Goal: Information Seeking & Learning: Learn about a topic

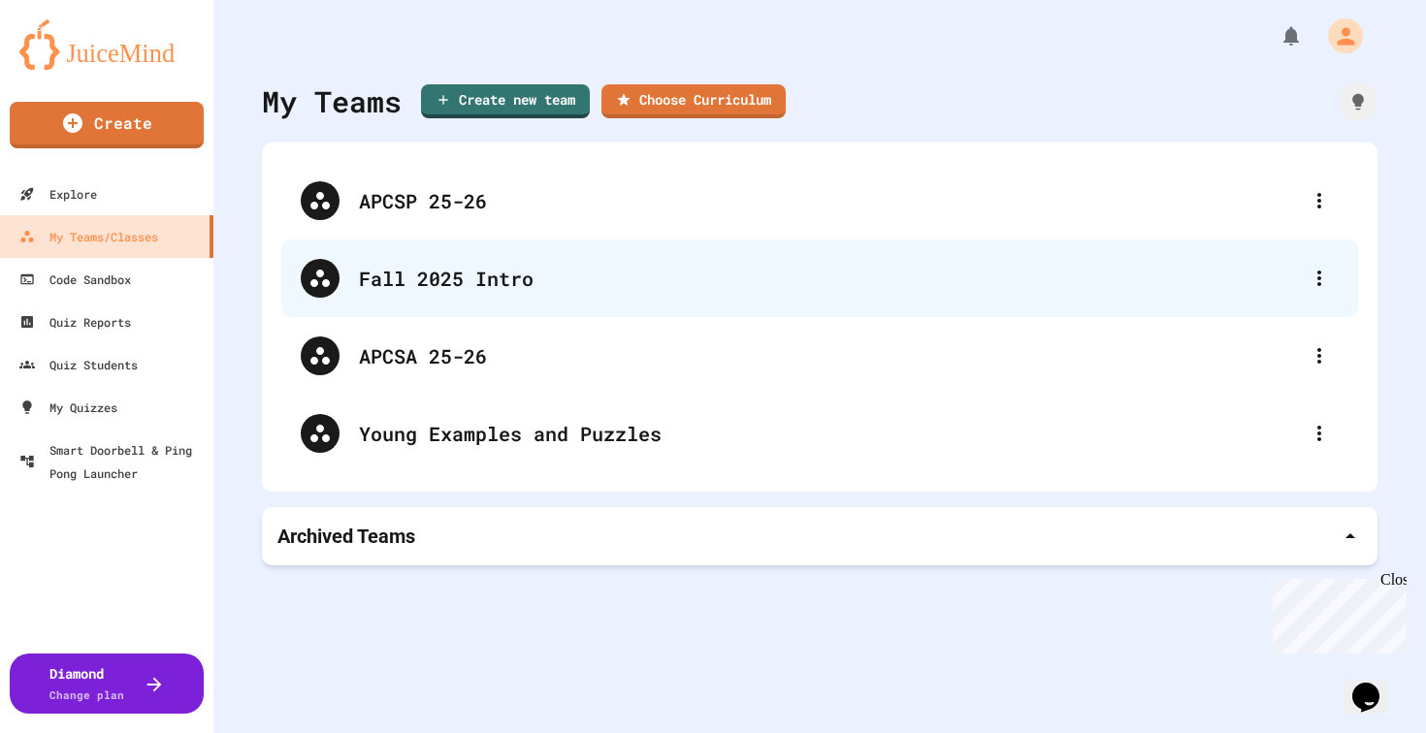
drag, startPoint x: 601, startPoint y: 357, endPoint x: 601, endPoint y: 299, distance: 58.2
click at [601, 331] on div "APCSP 25-26 Fall 2025 Intro APCSA 25-26 Young Examples and Puzzles" at bounding box center [819, 317] width 1077 height 310
click at [601, 290] on div "Fall 2025 Intro" at bounding box center [829, 278] width 941 height 29
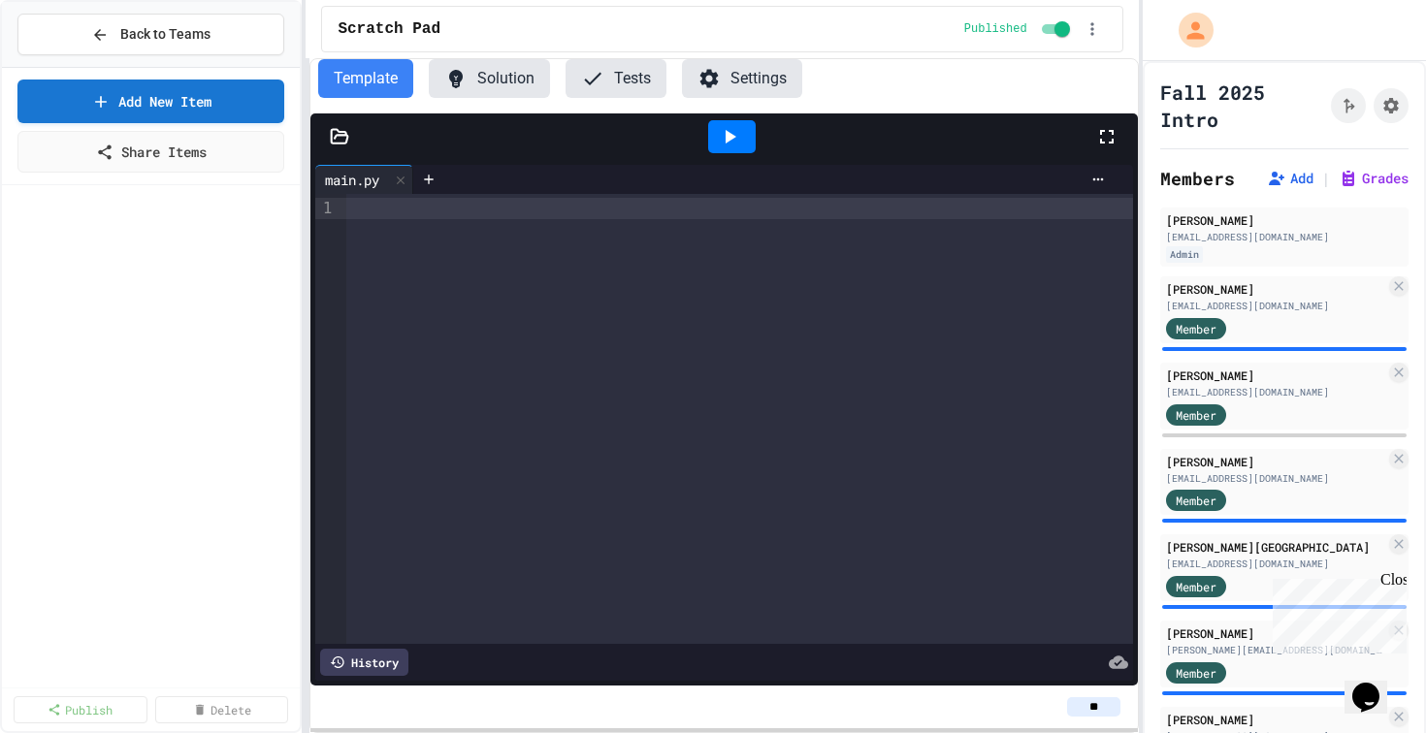
scroll to position [650, 0]
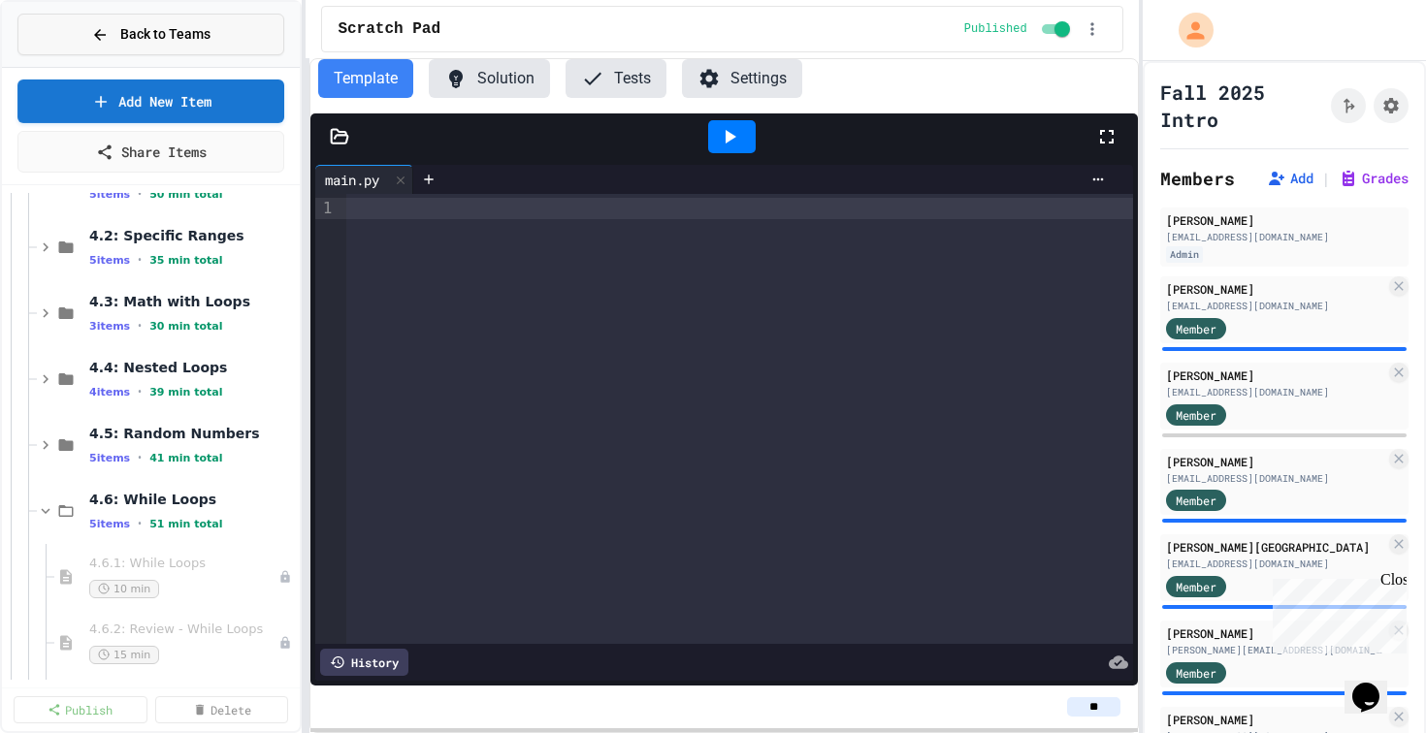
click at [174, 26] on span "Back to Teams" at bounding box center [165, 34] width 90 height 20
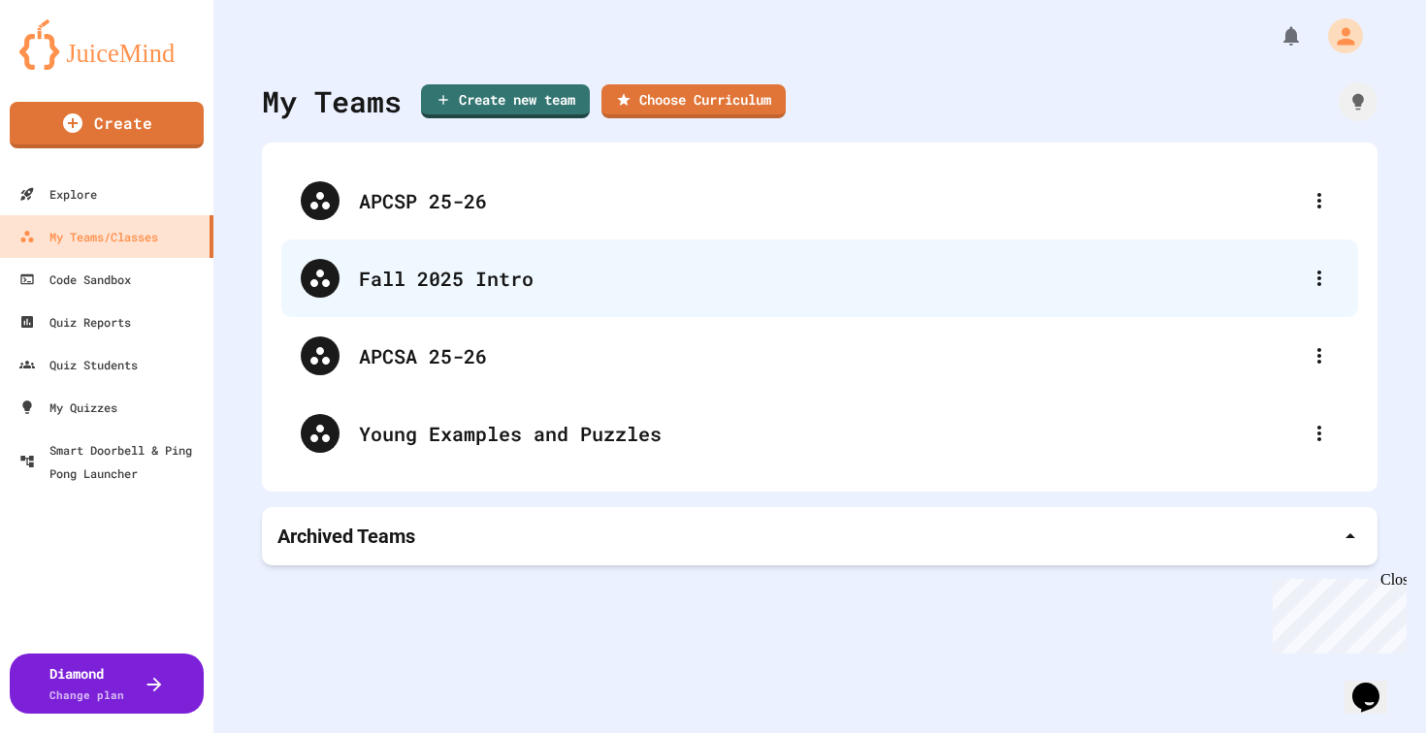
click at [467, 243] on div "Fall 2025 Intro" at bounding box center [819, 279] width 1077 height 78
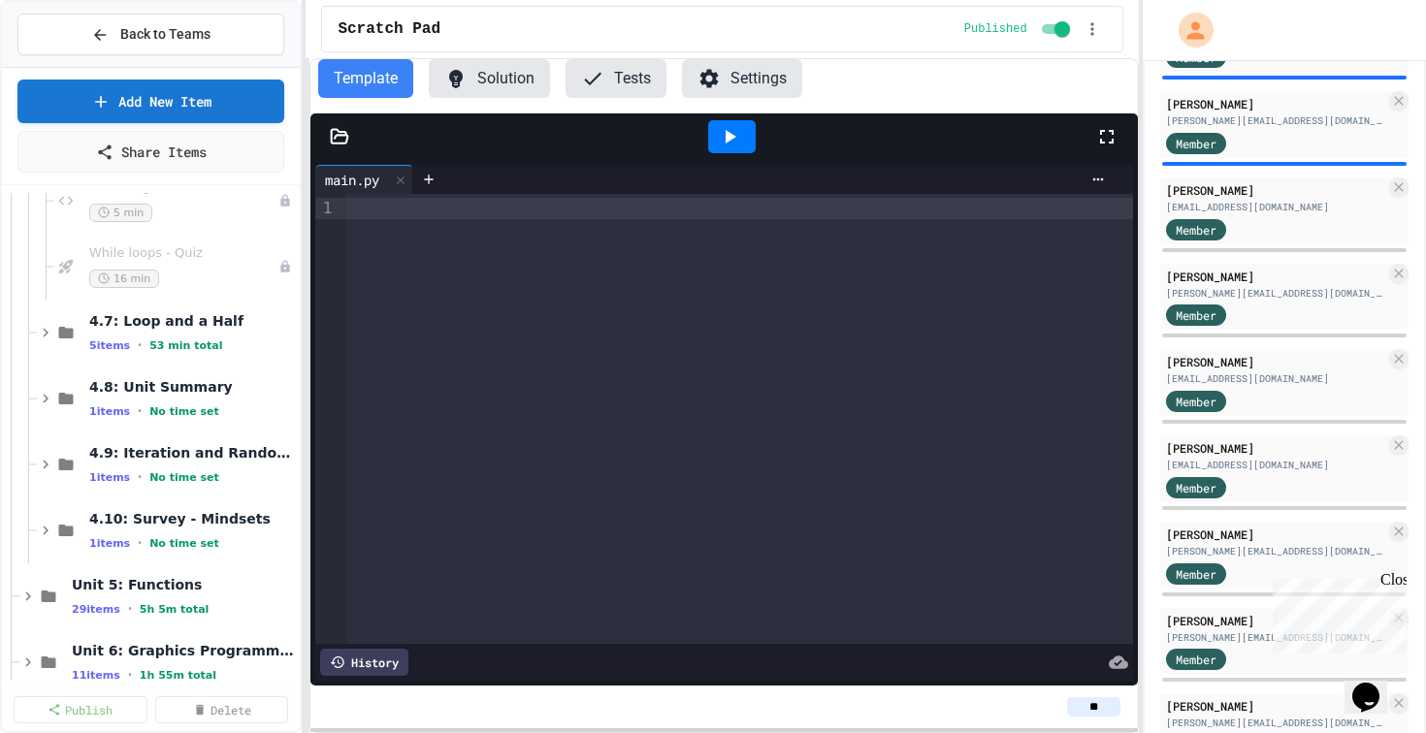
scroll to position [532, 0]
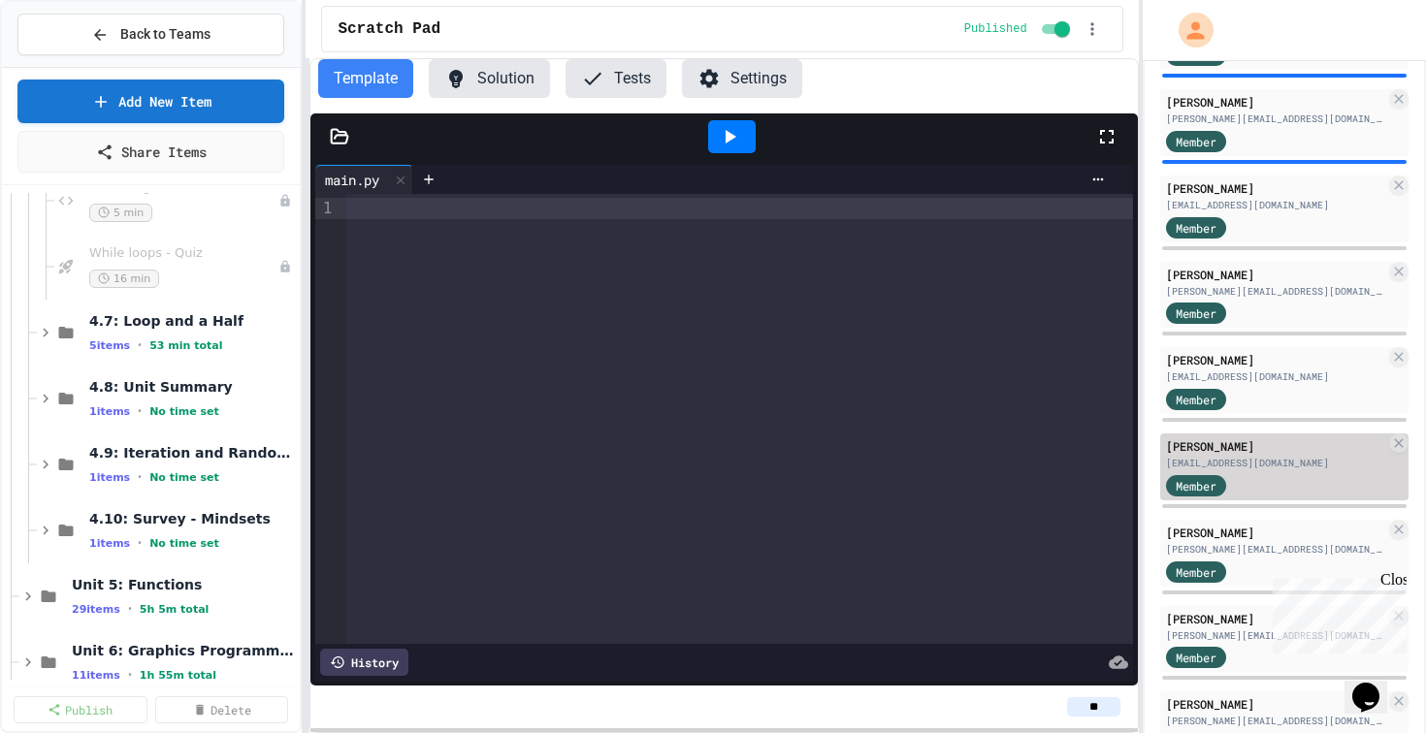
click at [1269, 459] on div "[EMAIL_ADDRESS][DOMAIN_NAME]" at bounding box center [1275, 463] width 219 height 15
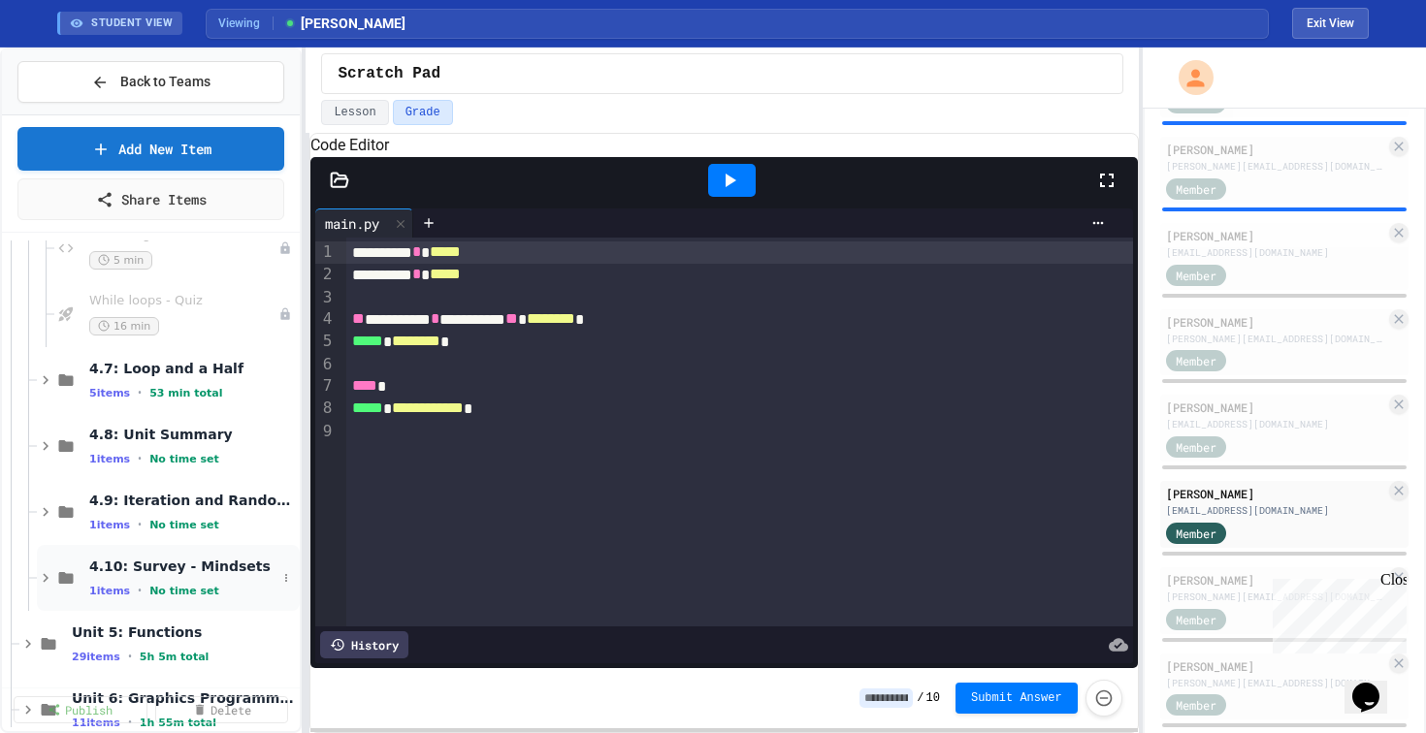
scroll to position [1845, 0]
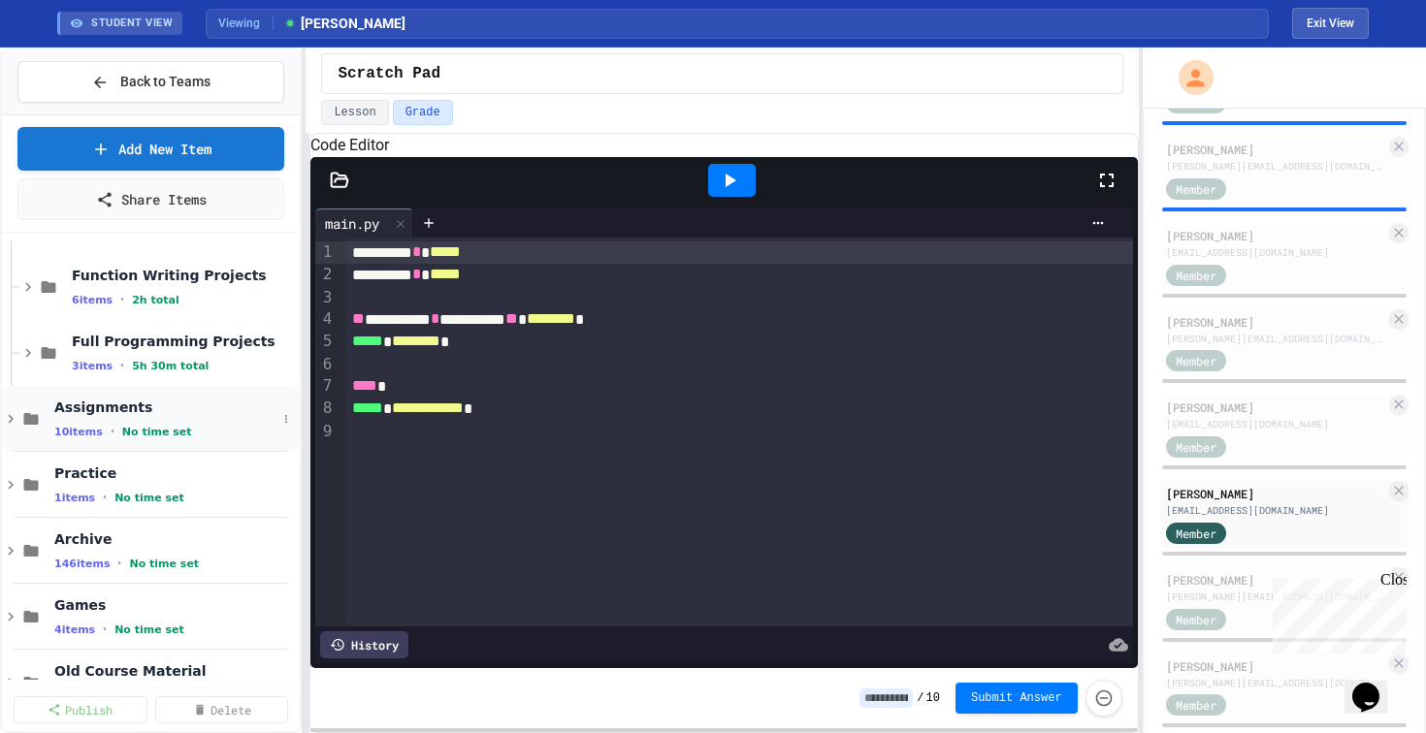
click at [154, 407] on span "Assignments" at bounding box center [165, 407] width 222 height 17
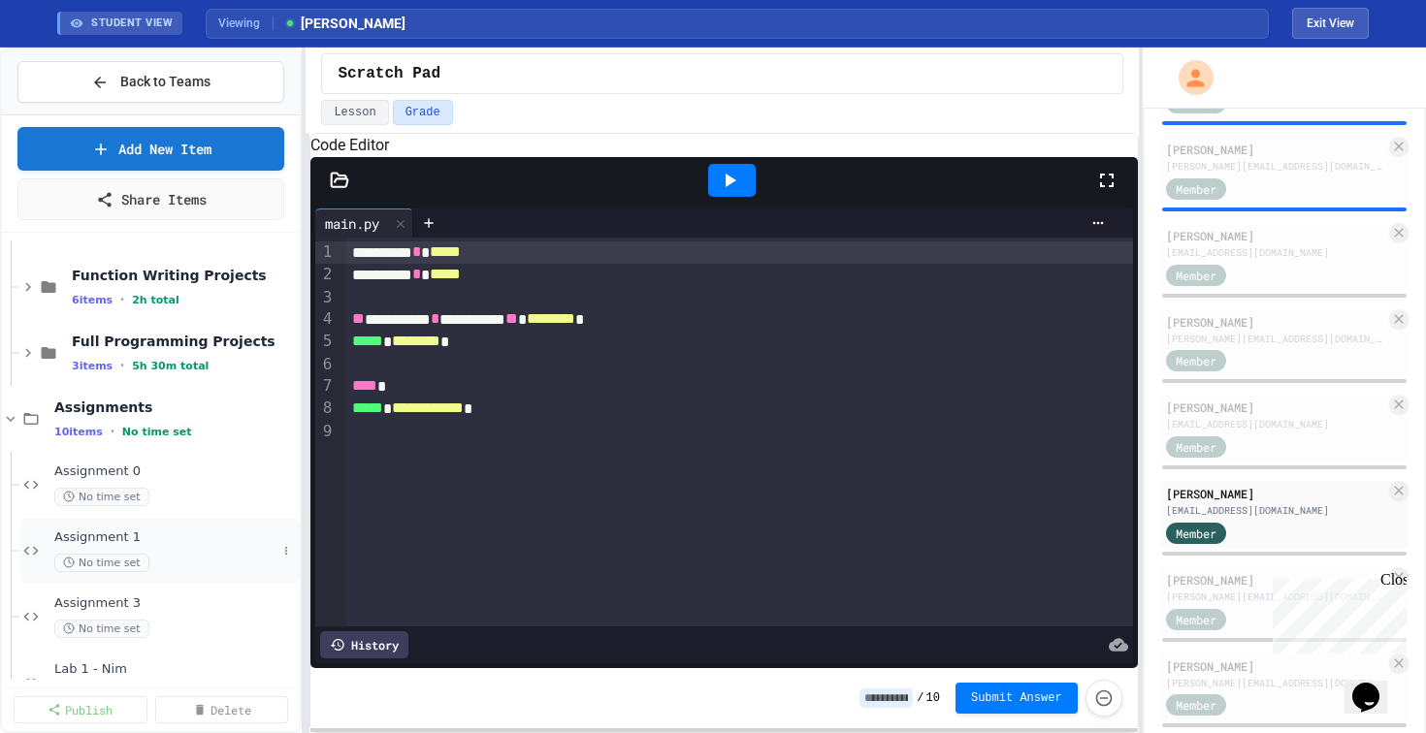
click at [170, 528] on div "Assignment 1 No time set" at bounding box center [159, 551] width 280 height 66
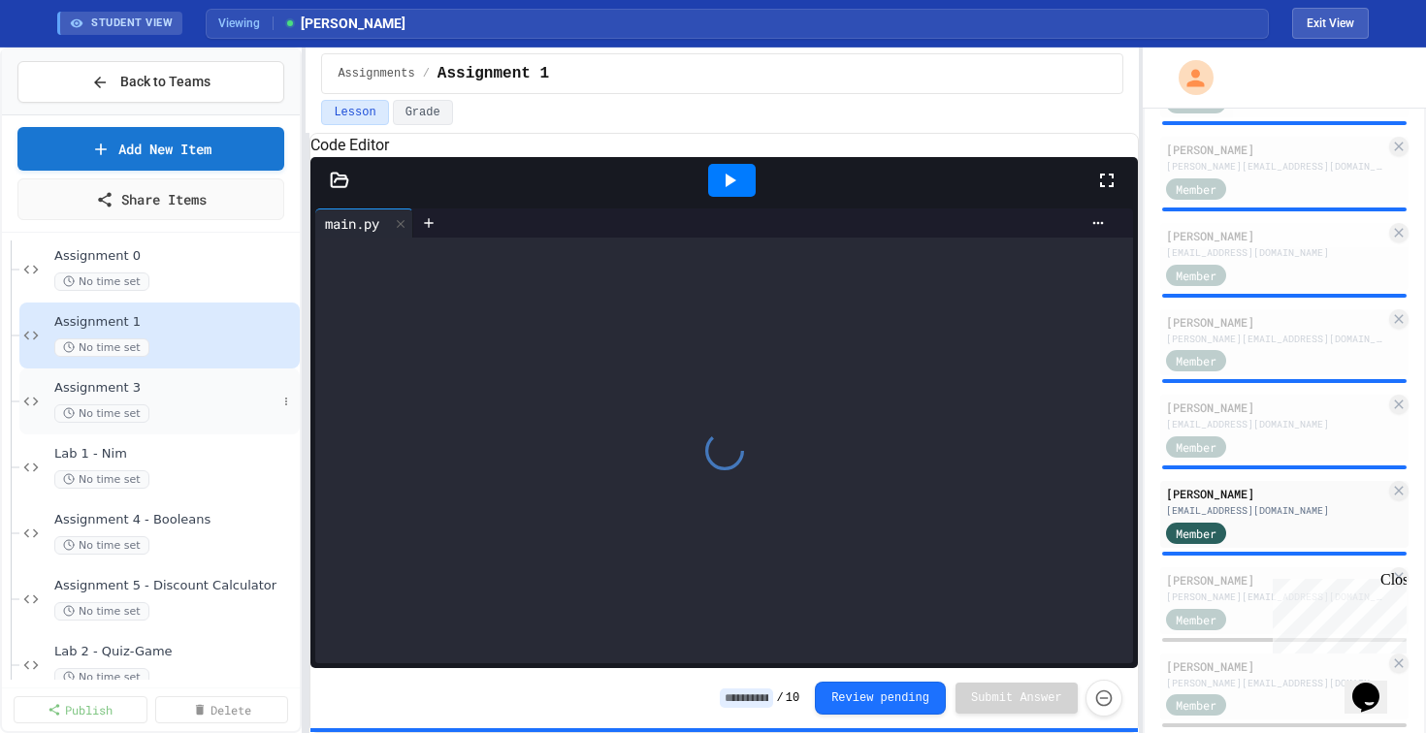
click at [212, 399] on div "Assignment 3 No time set" at bounding box center [165, 401] width 222 height 43
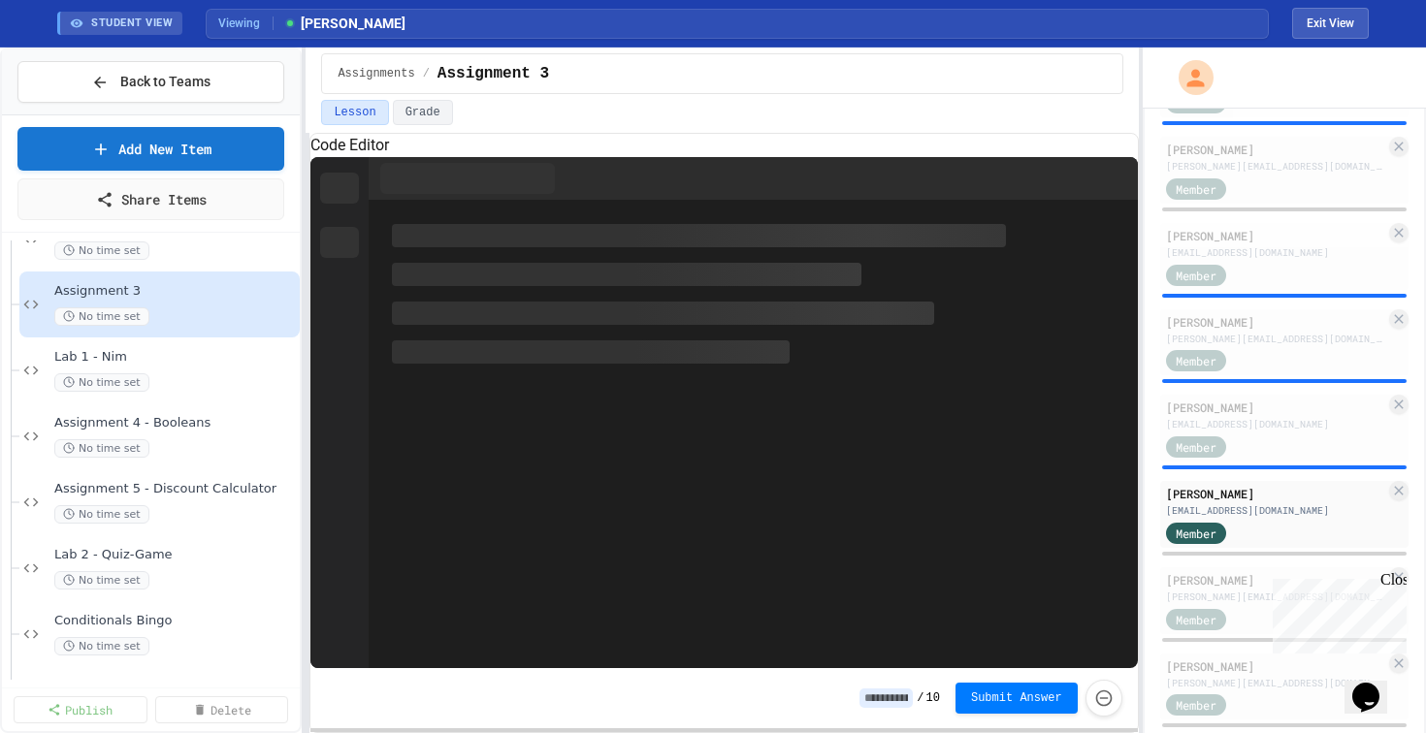
scroll to position [2161, 0]
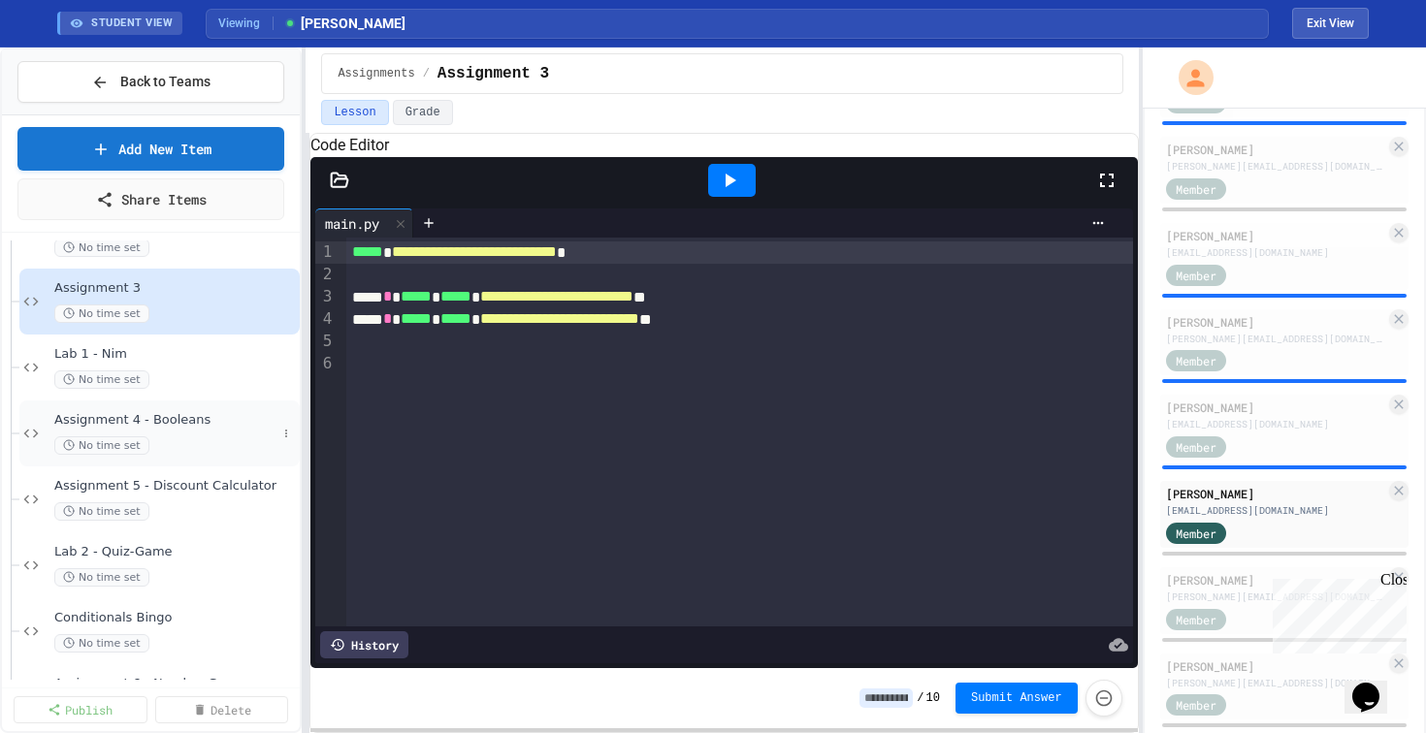
click at [192, 434] on div "Assignment 4 - Booleans No time set" at bounding box center [165, 433] width 222 height 43
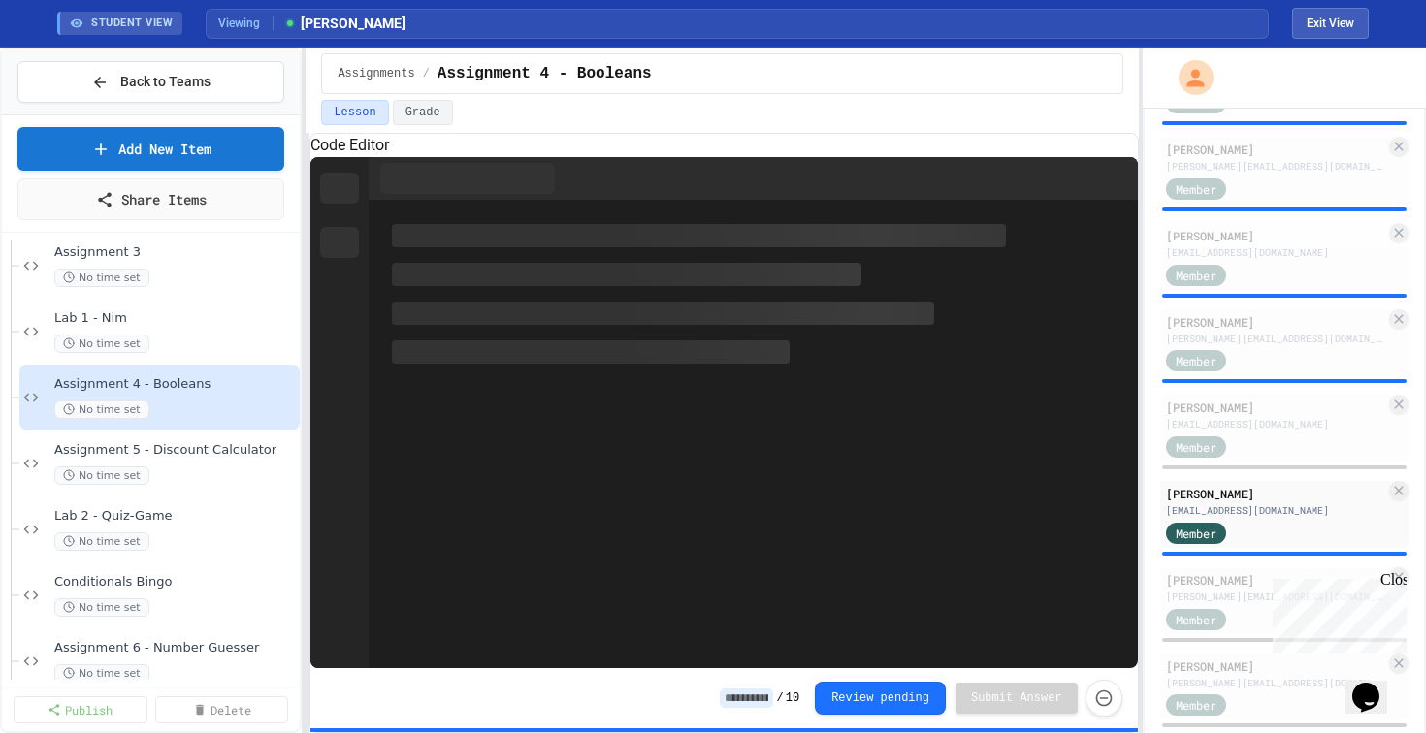
scroll to position [2197, 0]
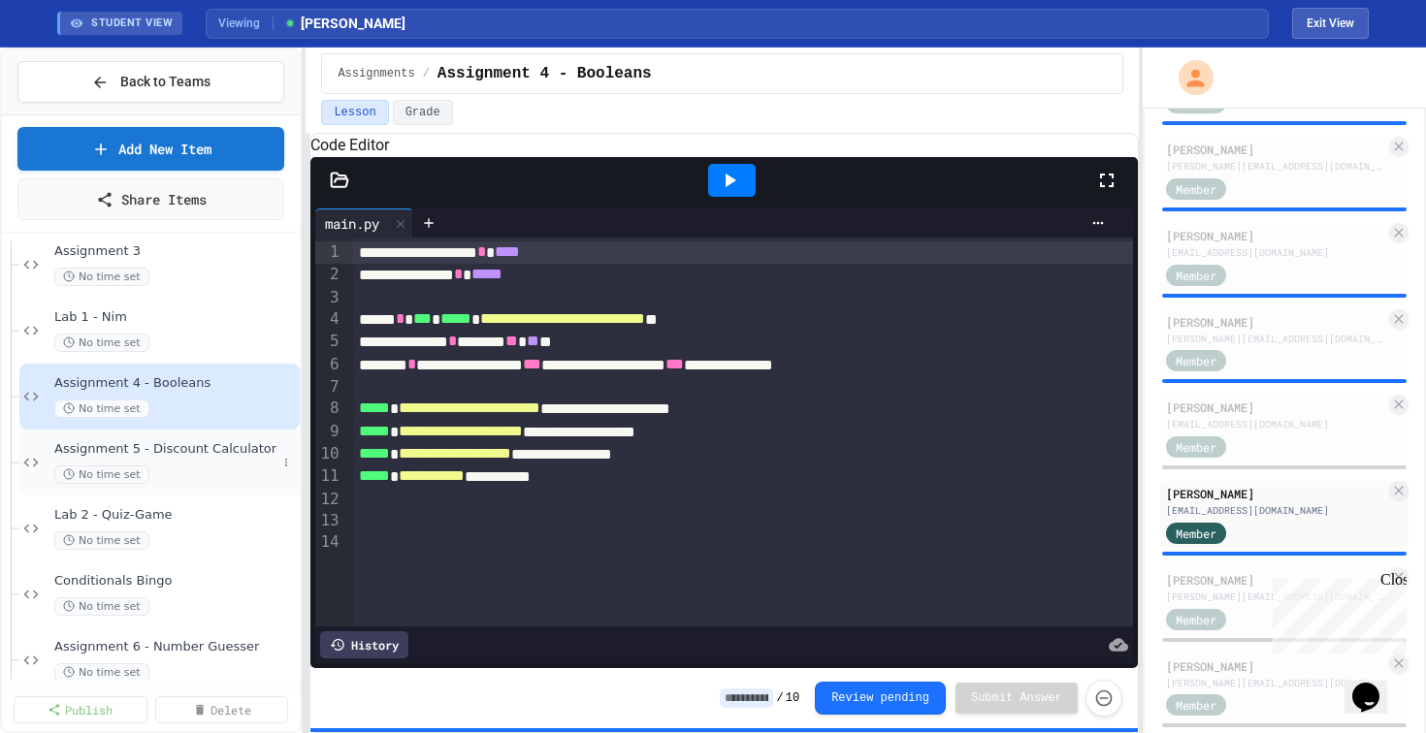
click at [195, 461] on div "Assignment 5 - Discount Calculator No time set" at bounding box center [165, 462] width 222 height 43
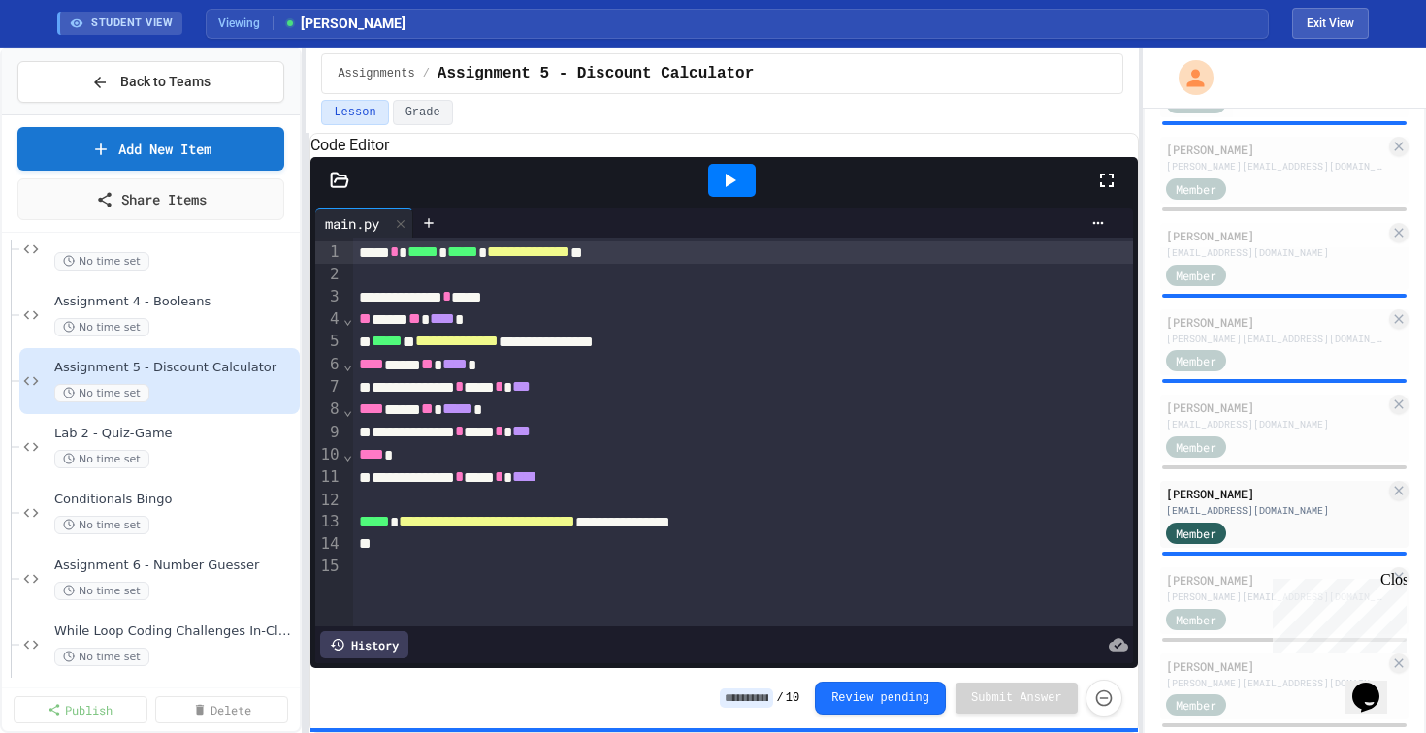
scroll to position [2283, 0]
click at [198, 438] on span "Lab 2 - Quiz-Game" at bounding box center [165, 430] width 222 height 16
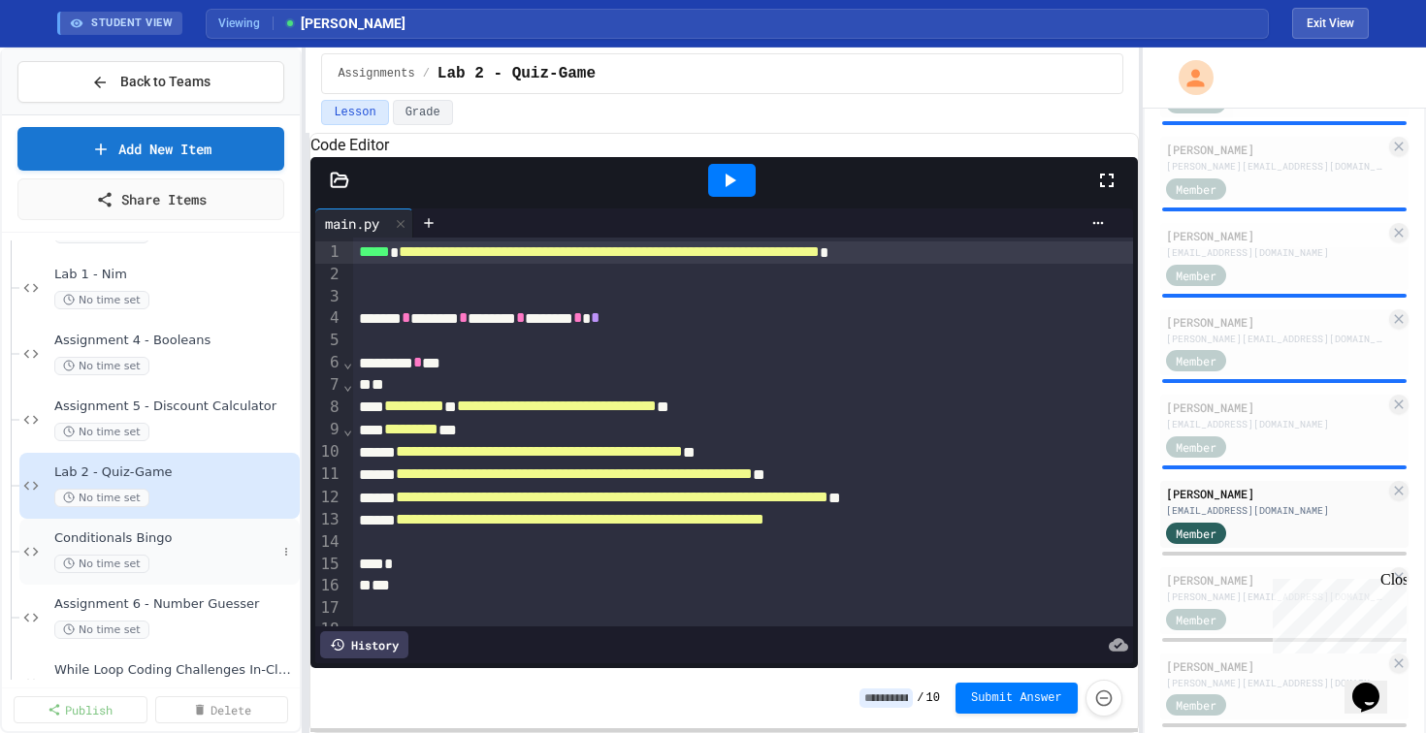
click at [198, 551] on div "Conditionals Bingo No time set" at bounding box center [165, 552] width 222 height 43
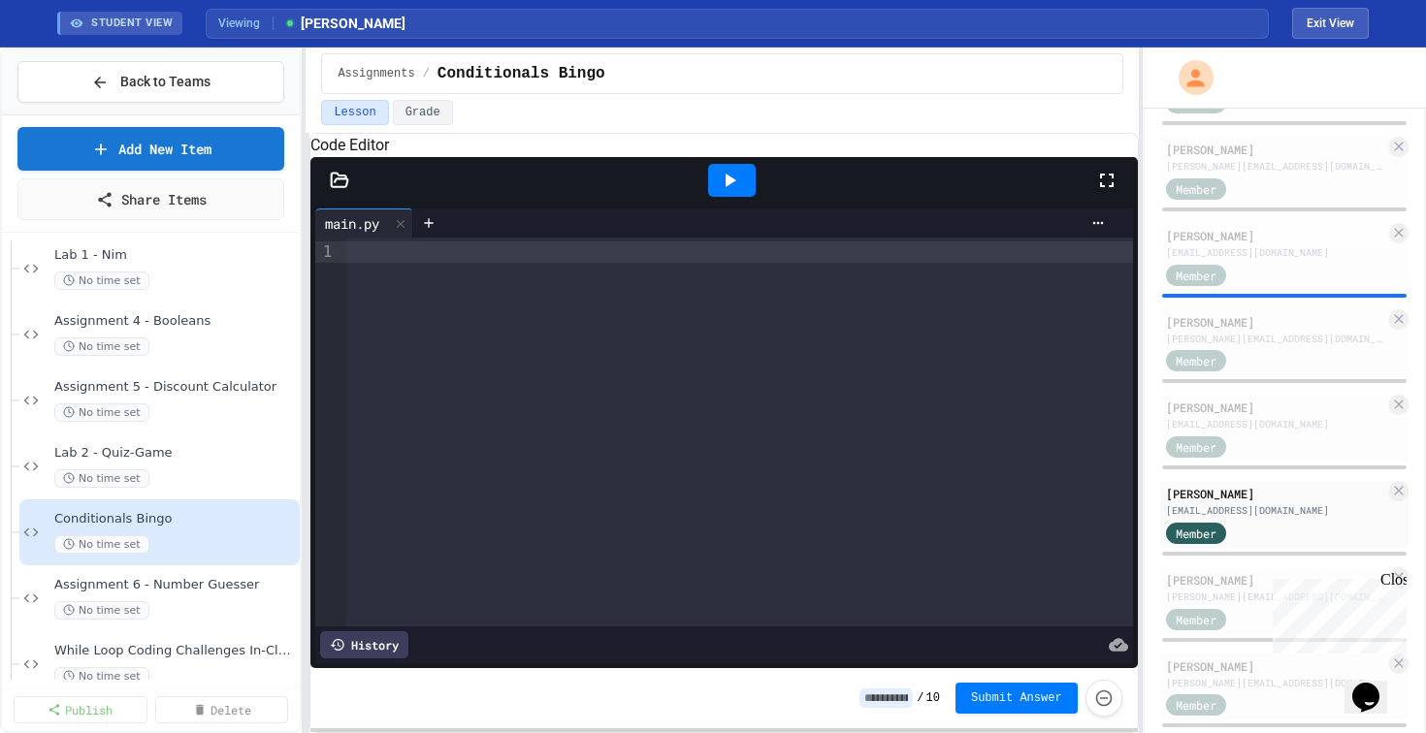
scroll to position [2260, 0]
click at [1319, 33] on button "Exit View" at bounding box center [1330, 23] width 77 height 31
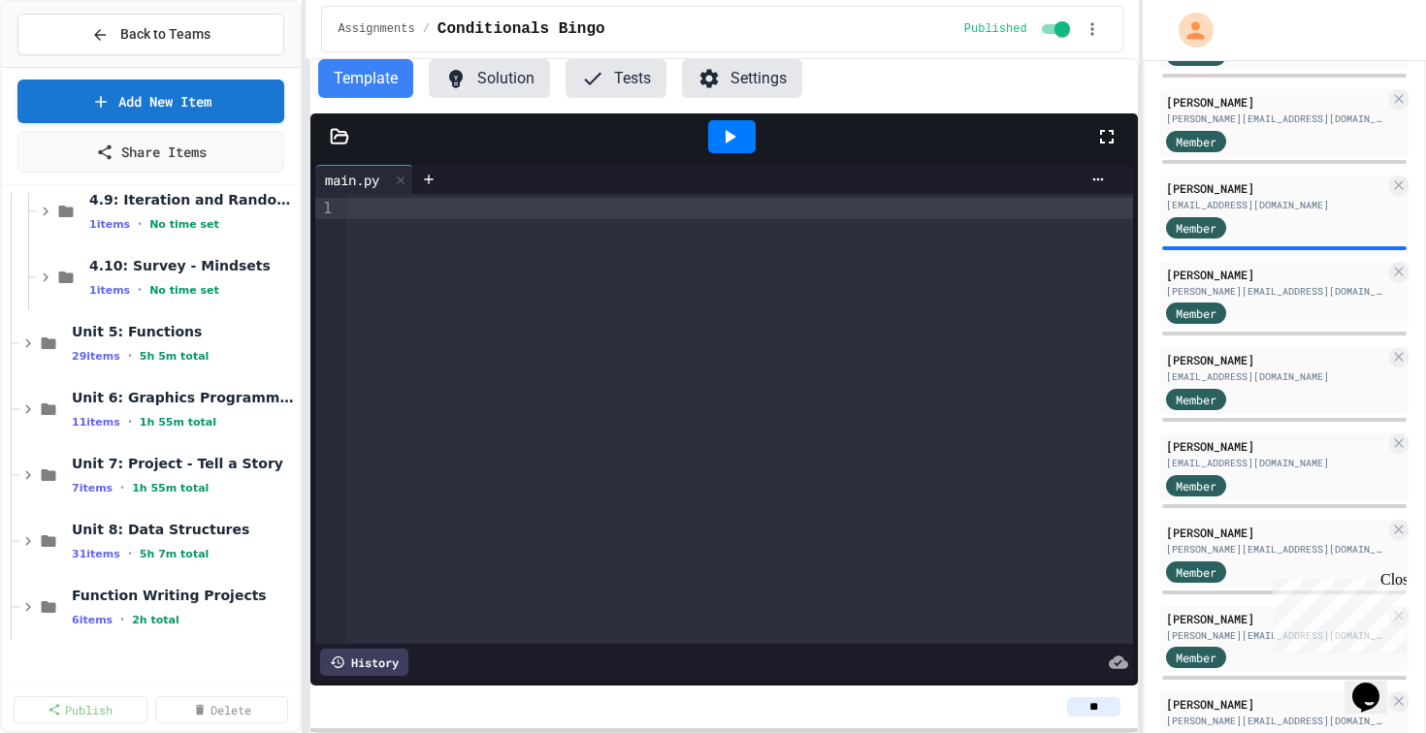
scroll to position [1303, 0]
